Goal: Information Seeking & Learning: Stay updated

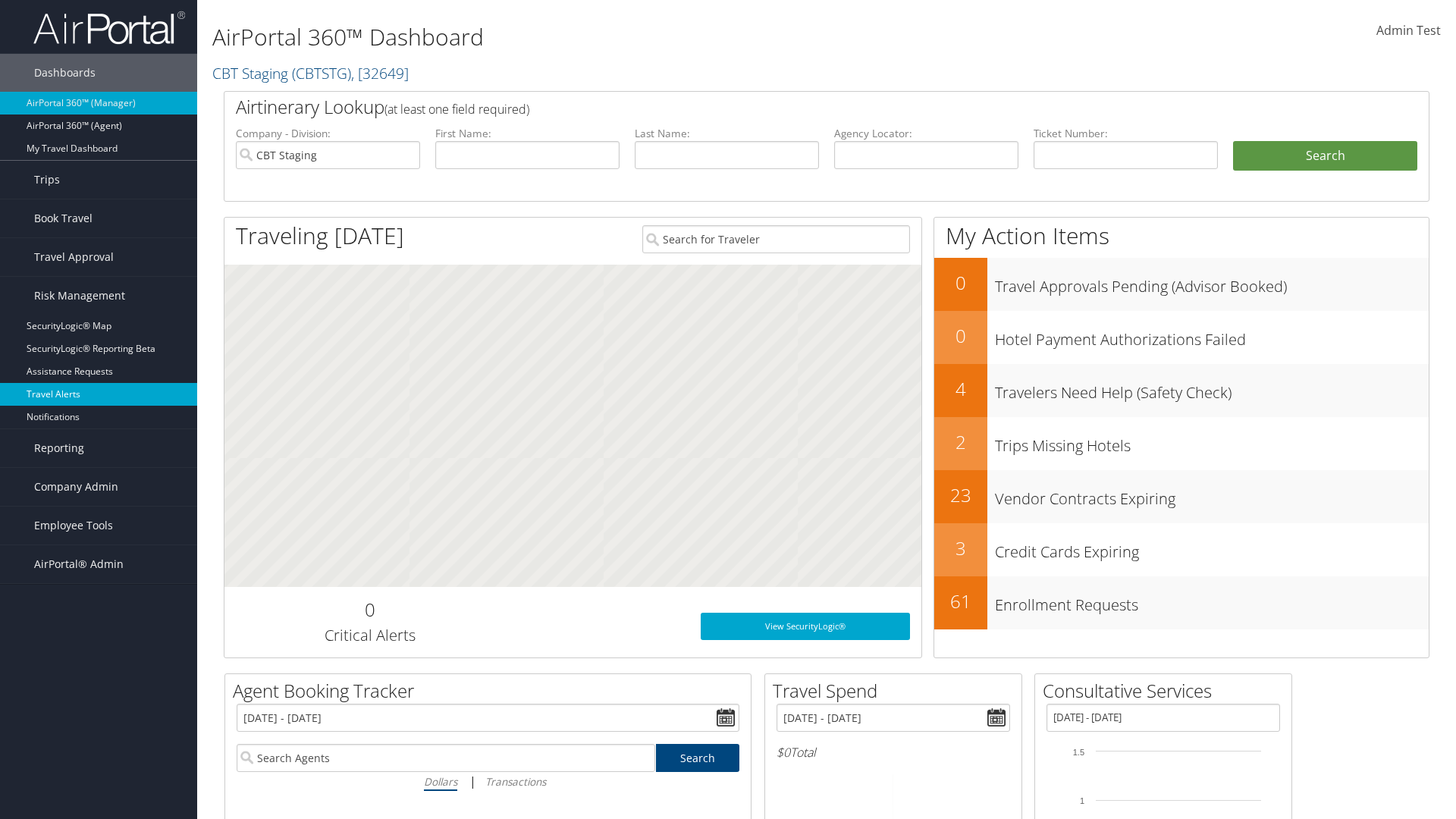
click at [98, 395] on link "Travel Alerts" at bounding box center [98, 394] width 197 height 22
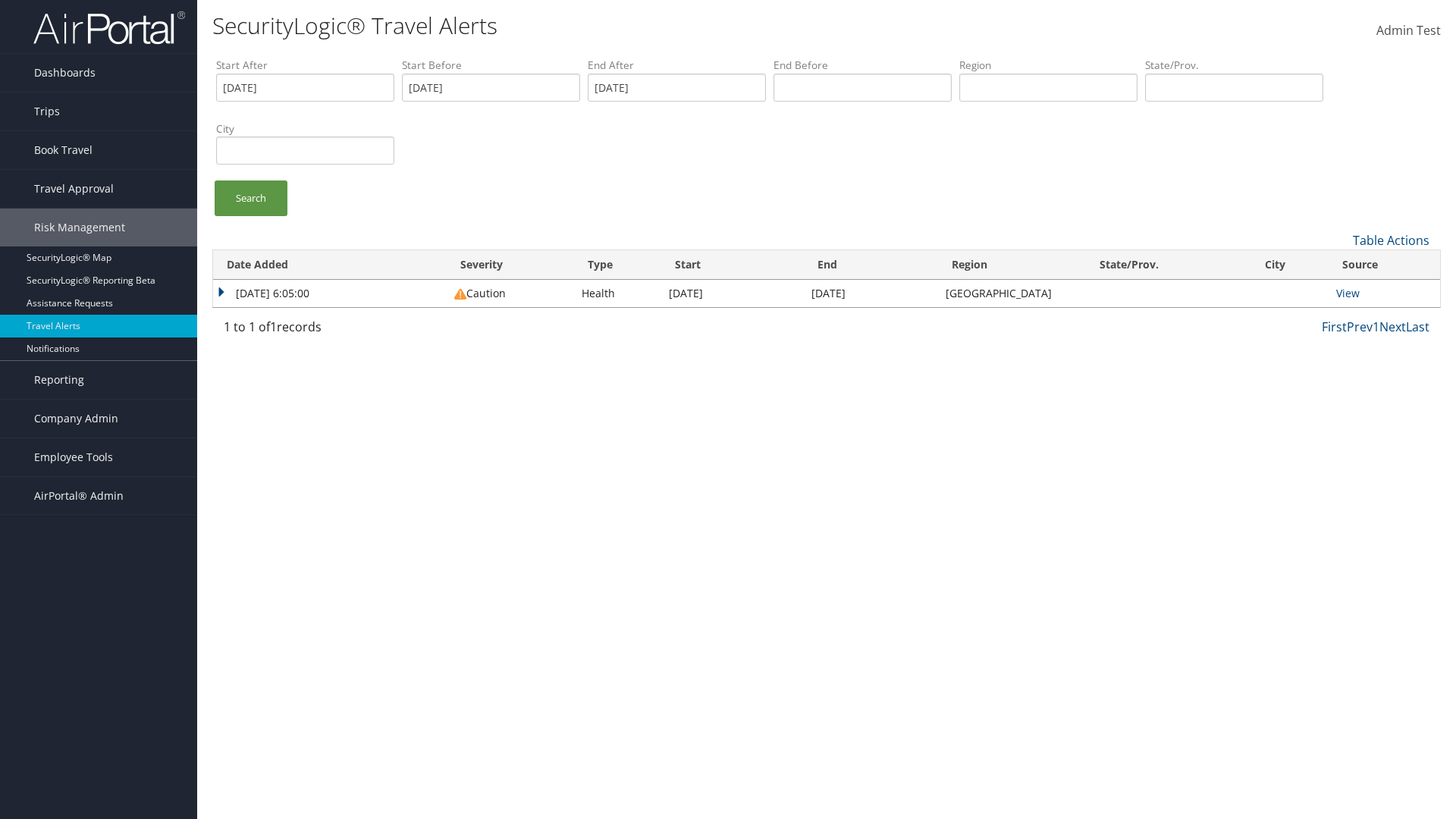
type input "[DATE]"
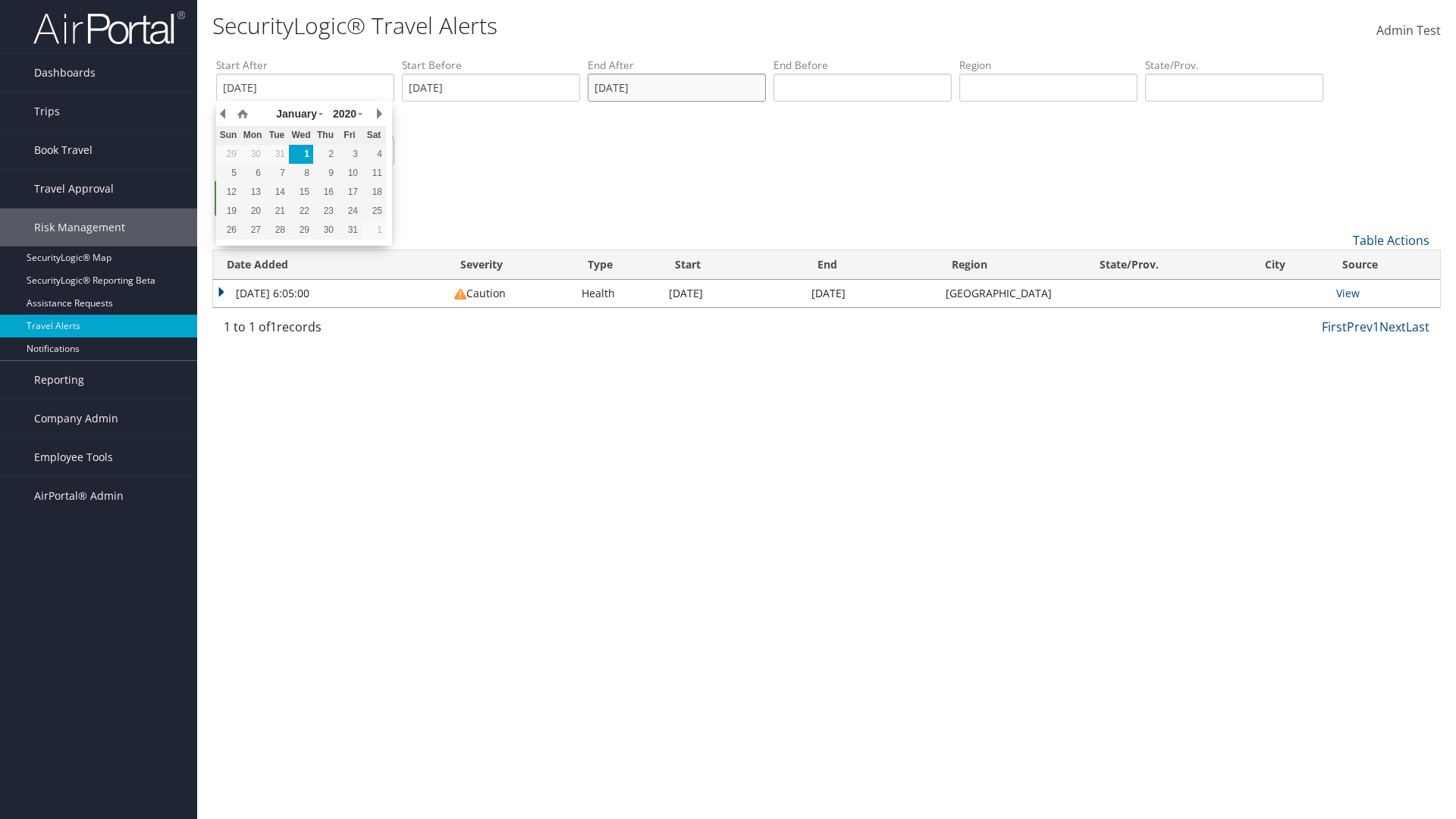
type input "01/01/2020"
type input "united states"
click at [835, 206] on ul "Search" at bounding box center [834, 206] width 1236 height 51
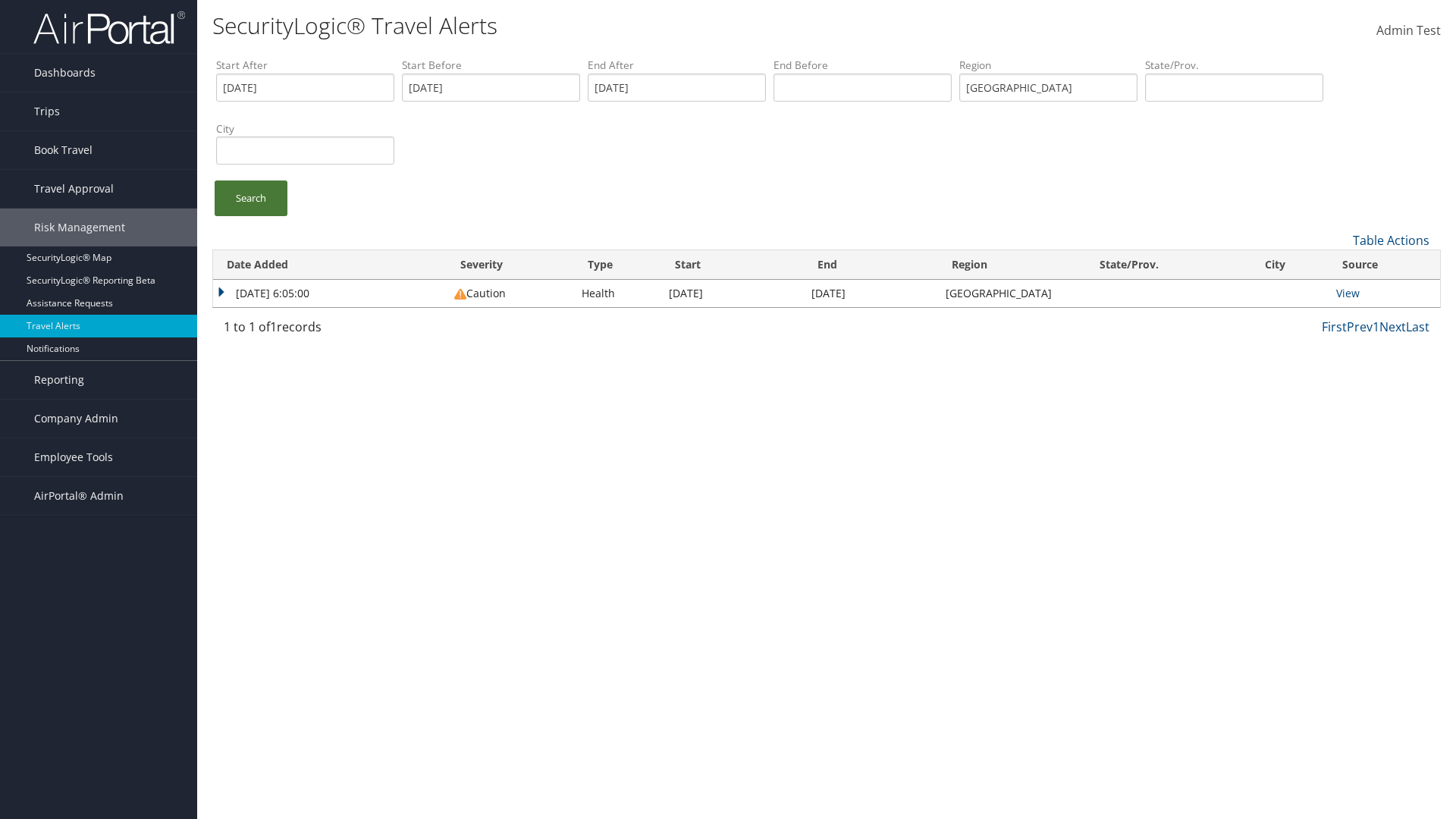
click at [251, 198] on link "Search" at bounding box center [251, 198] width 73 height 36
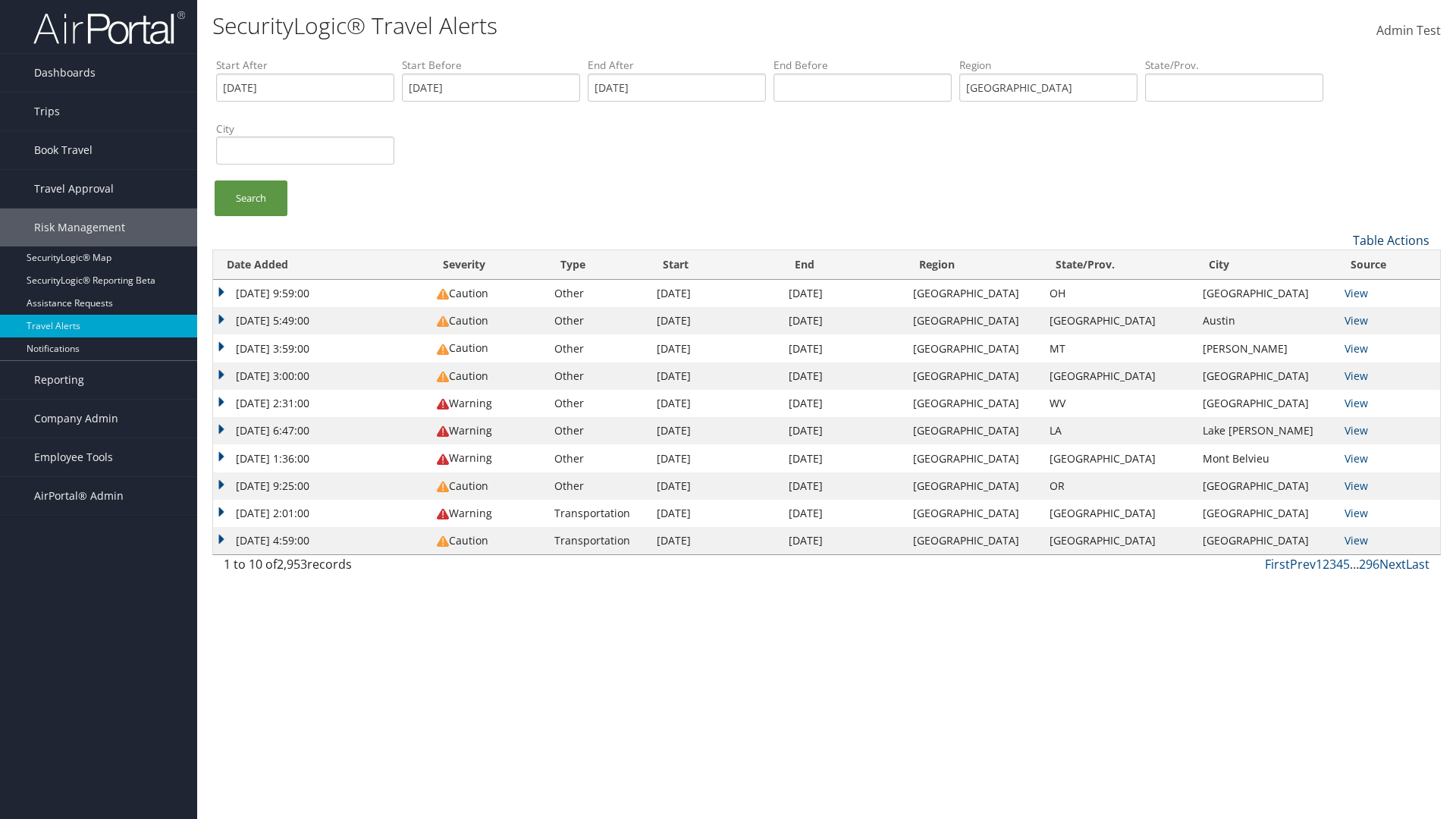
click at [1391, 240] on link "Table Actions" at bounding box center [1391, 241] width 77 height 17
click at [1340, 289] on link "Column Visibility" at bounding box center [1340, 290] width 199 height 26
click at [1340, 265] on link "Date Added" at bounding box center [1340, 266] width 199 height 26
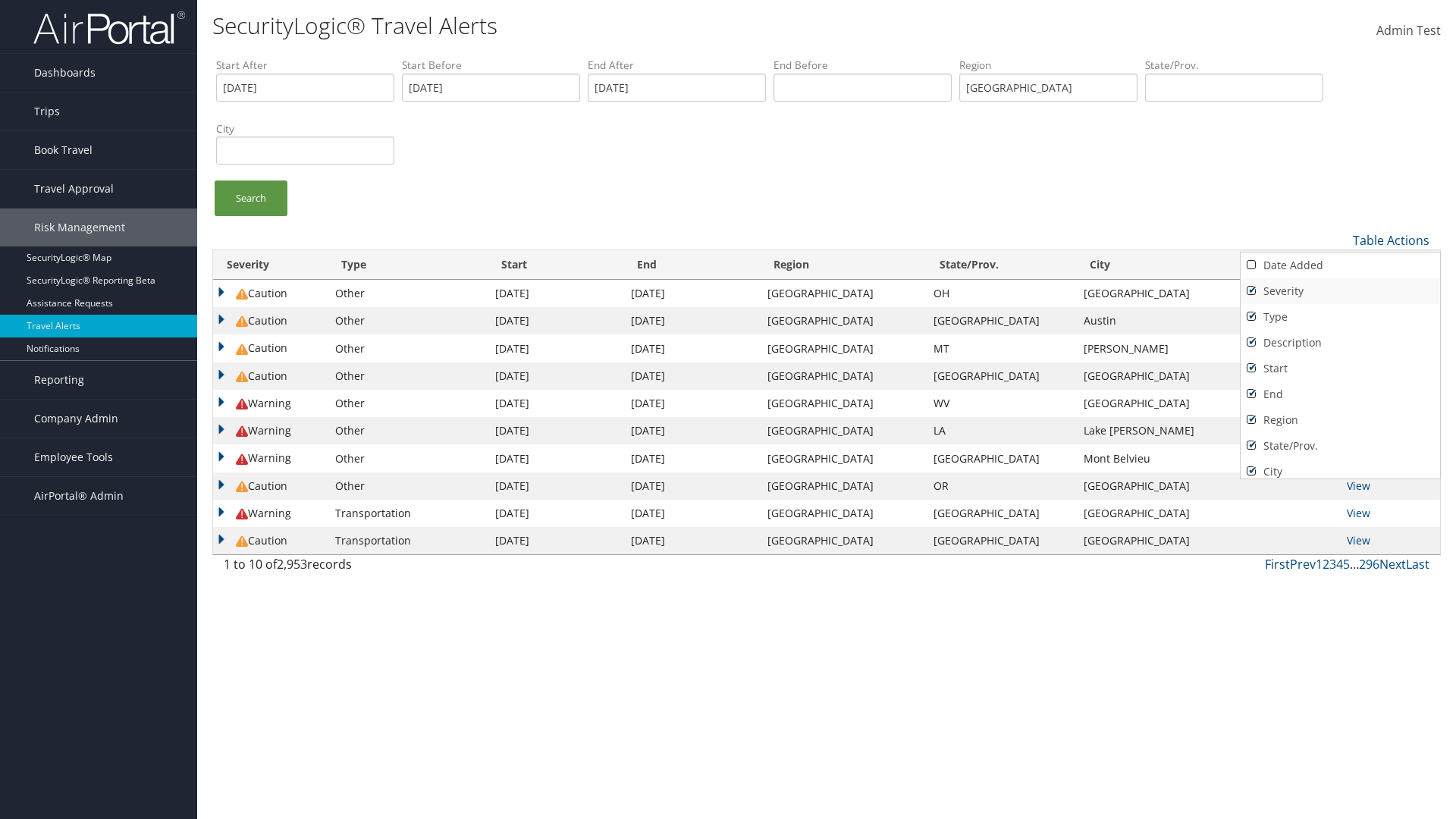
click at [1340, 290] on link "Severity" at bounding box center [1340, 292] width 199 height 26
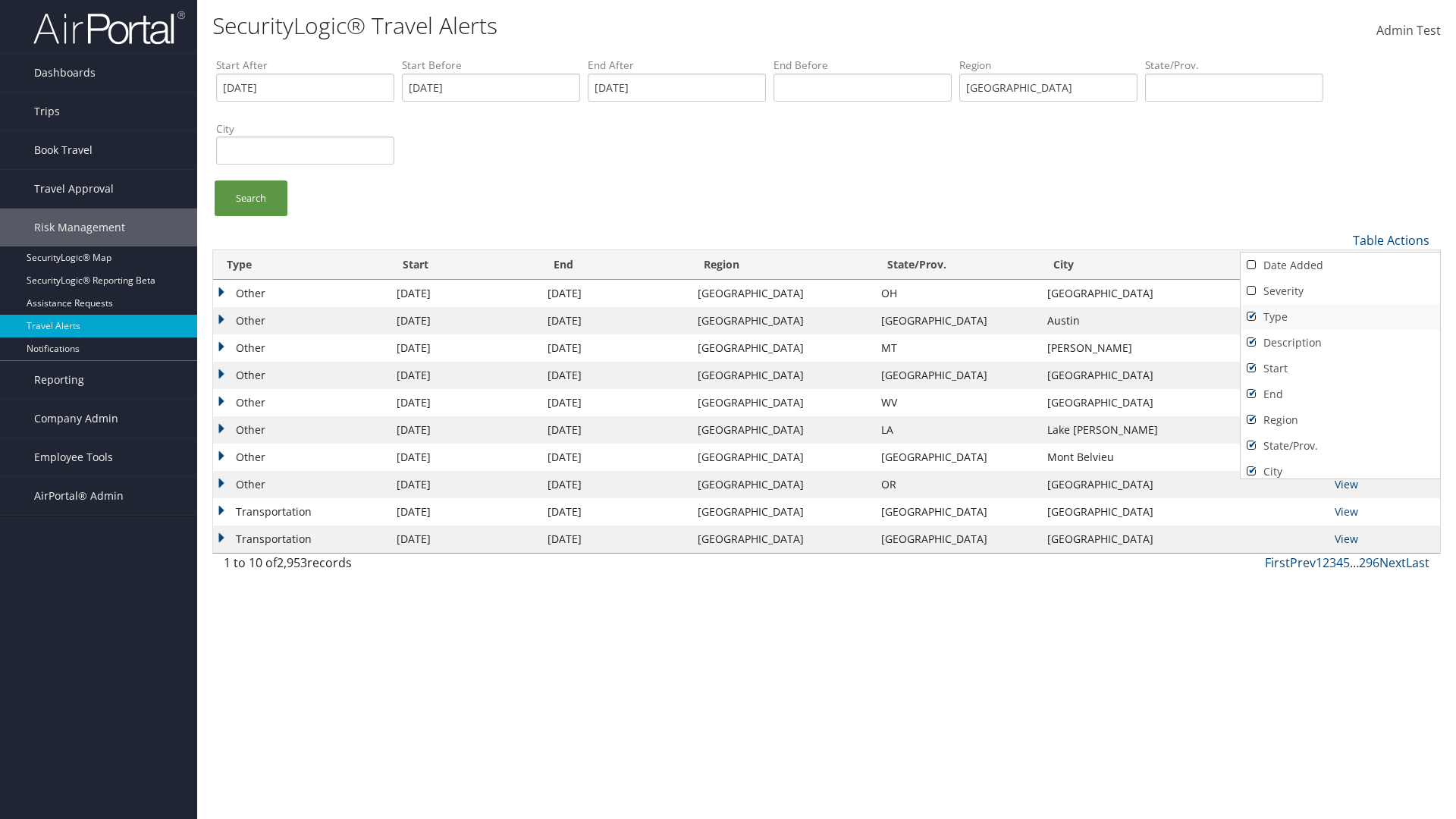
click at [1340, 316] on link "Type" at bounding box center [1340, 317] width 199 height 26
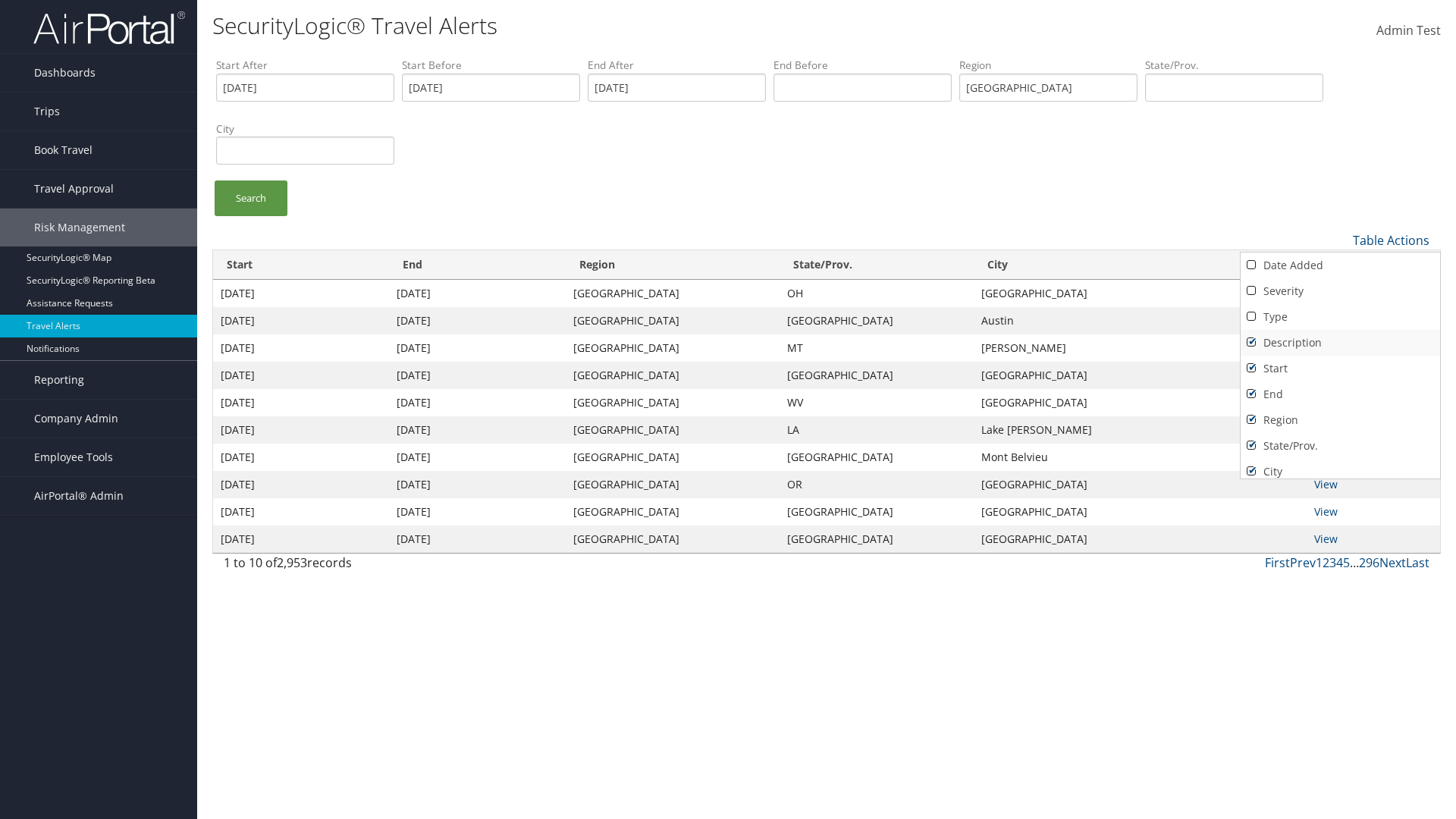
click at [1340, 343] on link "Description" at bounding box center [1340, 344] width 199 height 26
click at [1340, 368] on link "Start" at bounding box center [1340, 369] width 199 height 26
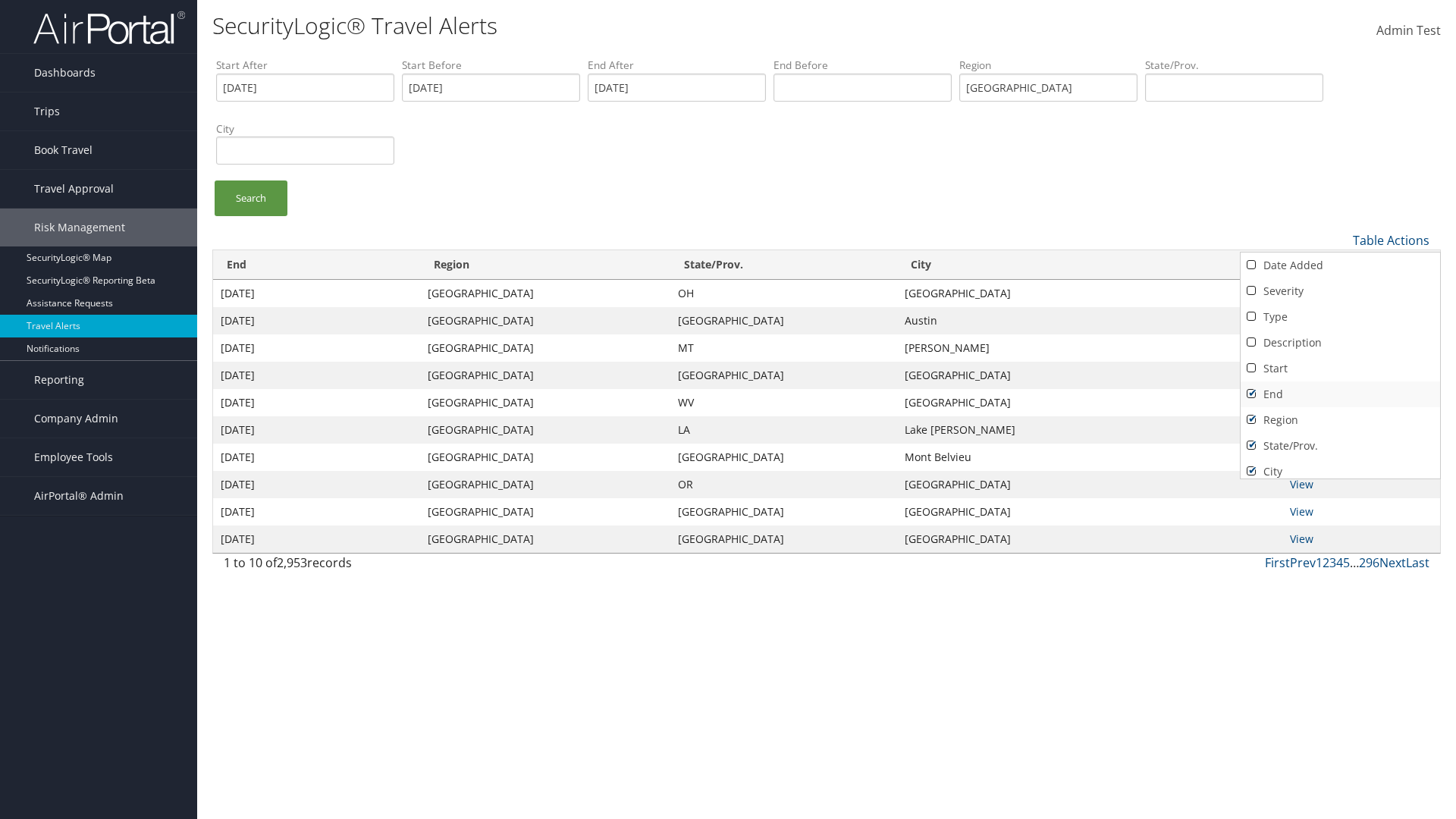
click at [1340, 394] on link "End" at bounding box center [1340, 395] width 199 height 26
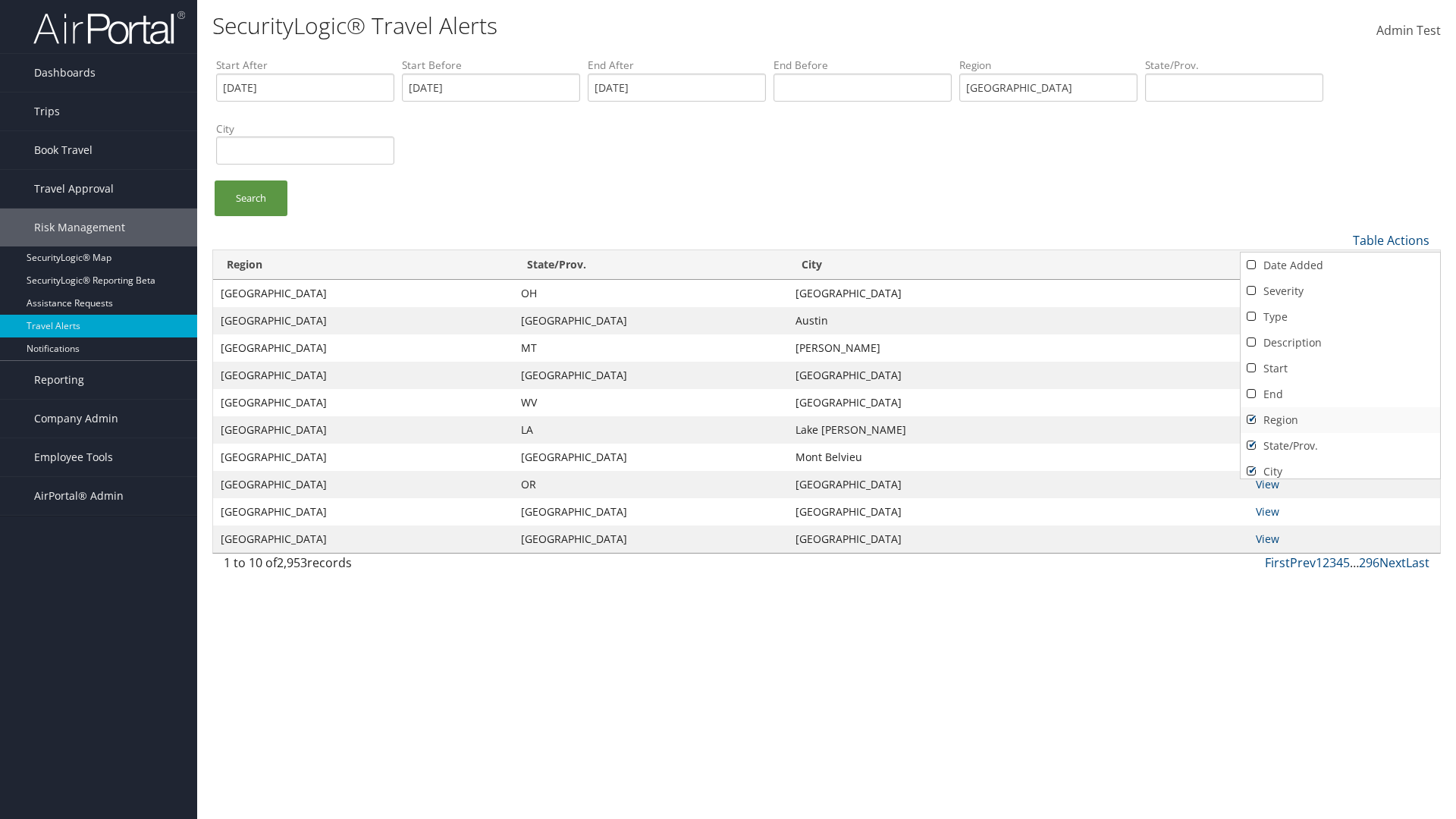
click at [1340, 419] on link "Region" at bounding box center [1340, 420] width 199 height 26
click at [1340, 446] on link "State/Prov." at bounding box center [1340, 446] width 199 height 26
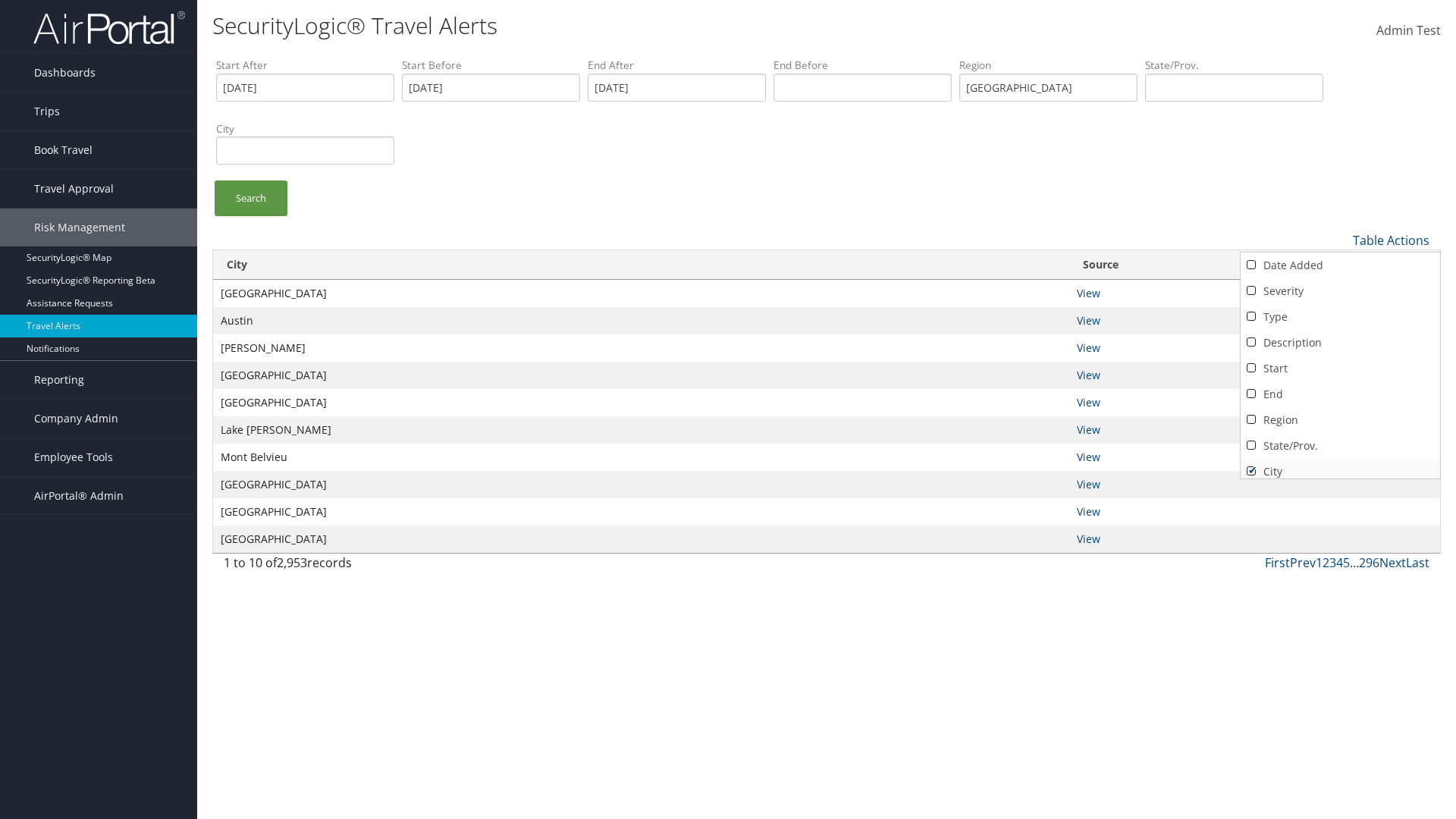
click at [1340, 465] on link "City" at bounding box center [1340, 472] width 199 height 26
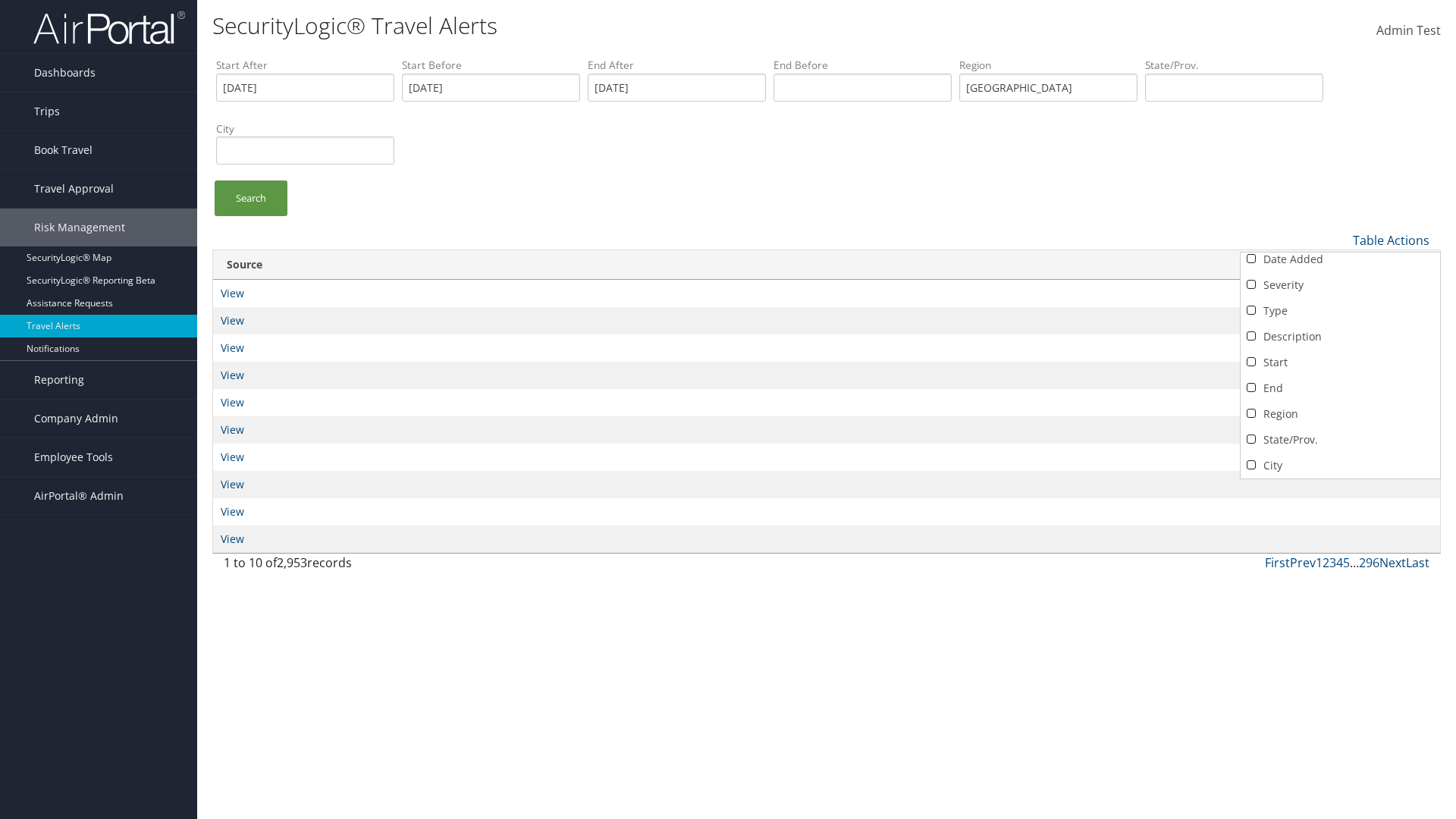
click at [1340, 479] on link "Source" at bounding box center [1340, 492] width 199 height 26
click at [728, 410] on div at bounding box center [728, 409] width 1456 height 819
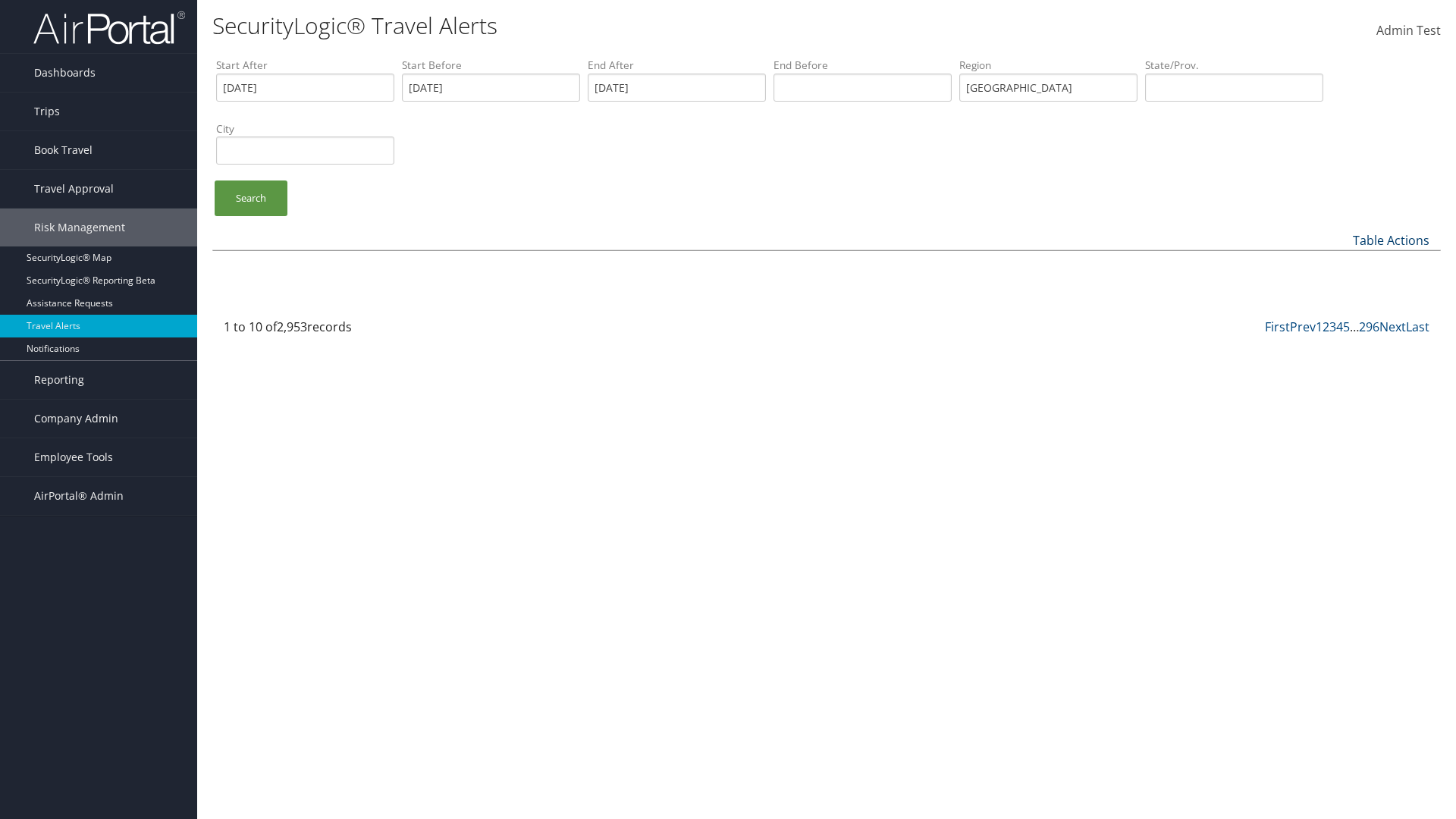
click at [1391, 240] on link "Table Actions" at bounding box center [1391, 241] width 77 height 17
click at [1340, 265] on link "Date Added" at bounding box center [1340, 266] width 199 height 26
click at [1340, 290] on link "Severity" at bounding box center [1340, 292] width 199 height 26
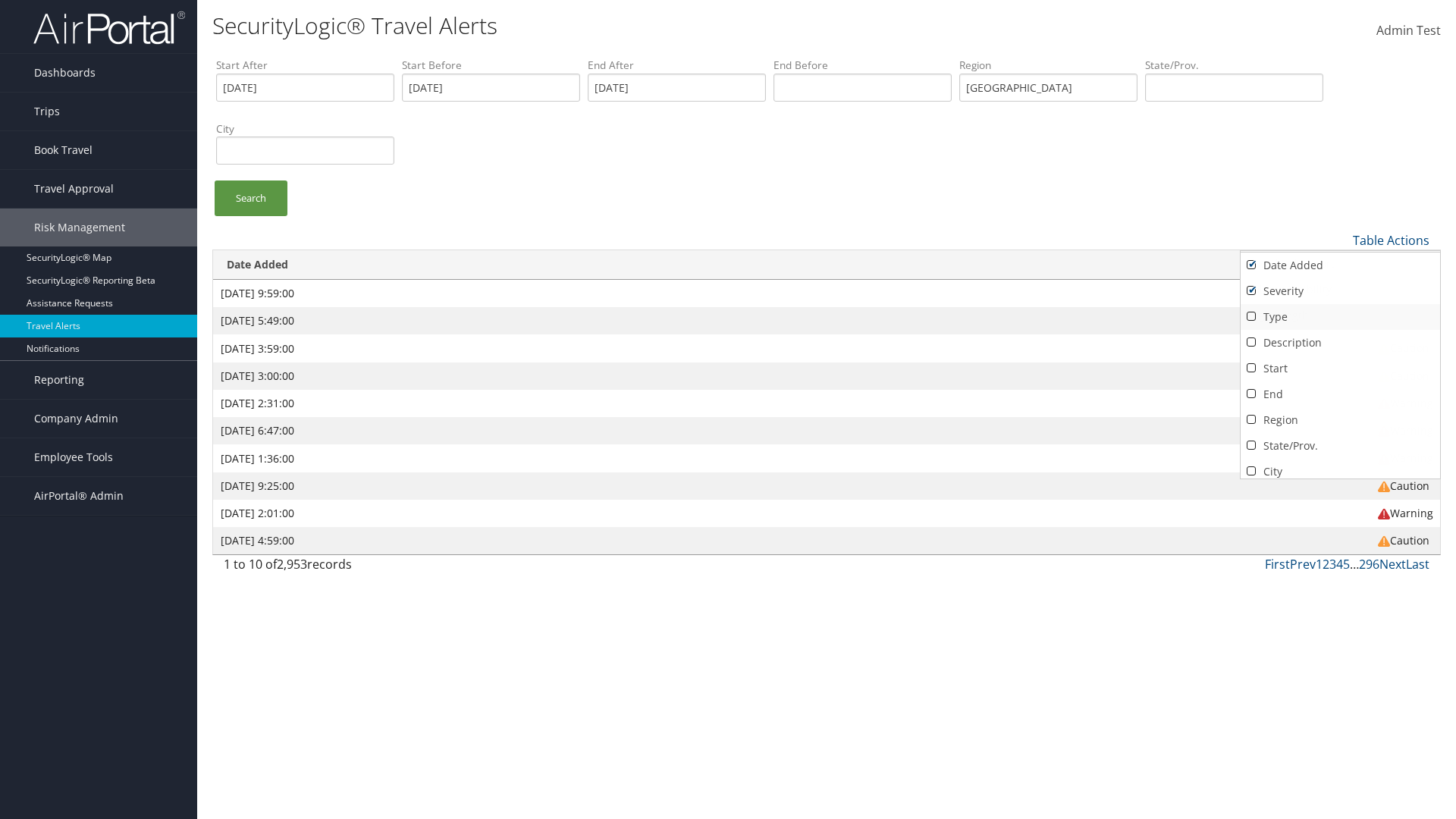
click at [1340, 316] on link "Type" at bounding box center [1340, 317] width 199 height 26
